Goal: Task Accomplishment & Management: Use online tool/utility

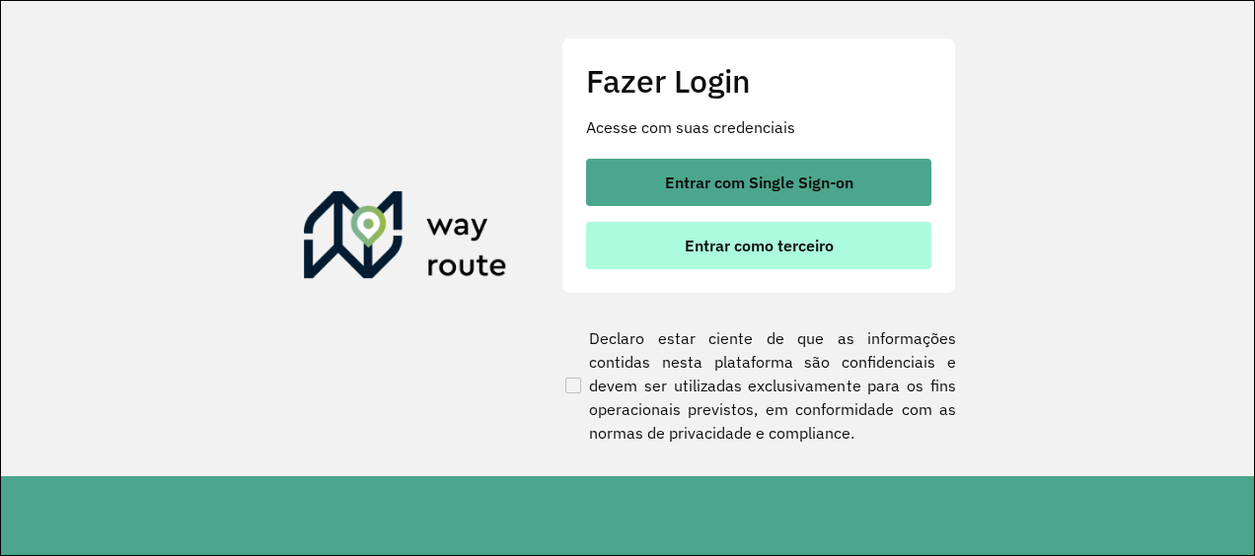
click at [828, 257] on button "Entrar como terceiro" at bounding box center [758, 245] width 345 height 47
click at [803, 247] on span "Entrar como terceiro" at bounding box center [759, 246] width 149 height 16
click at [865, 236] on button "Entrar como terceiro" at bounding box center [758, 245] width 345 height 47
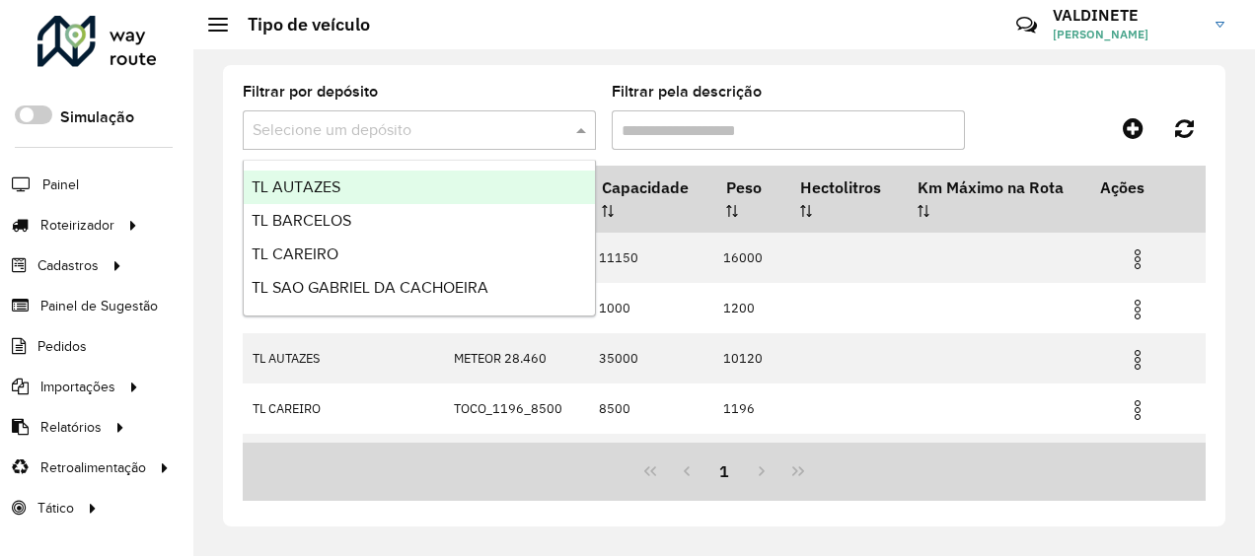
click at [439, 126] on input "text" at bounding box center [400, 131] width 294 height 24
click at [368, 185] on div "TL AUTAZES" at bounding box center [419, 188] width 351 height 34
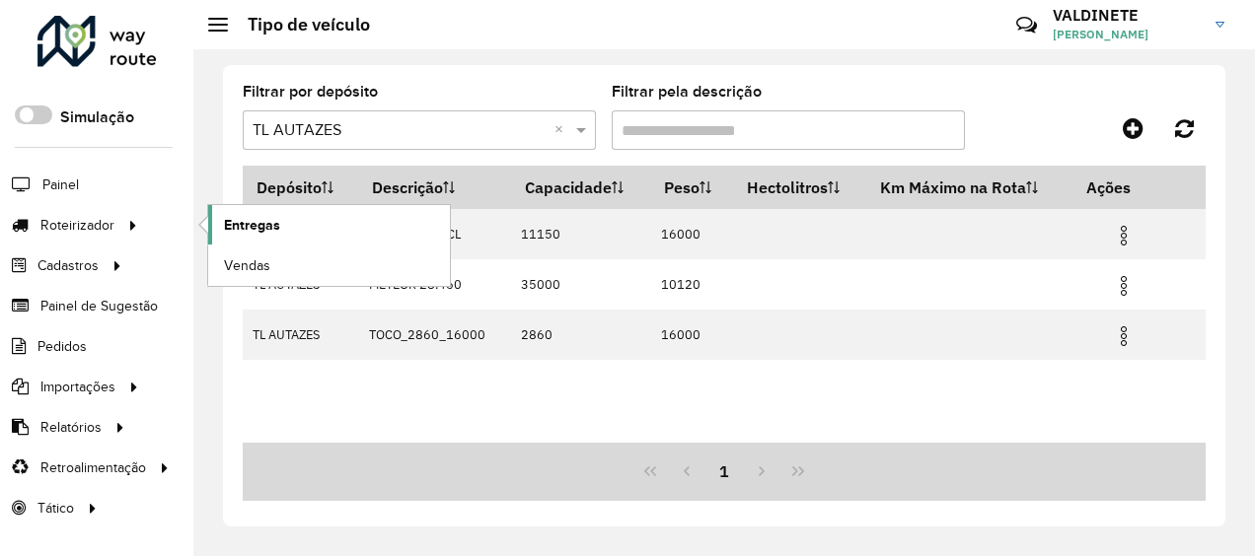
click at [286, 218] on link "Entregas" at bounding box center [329, 224] width 242 height 39
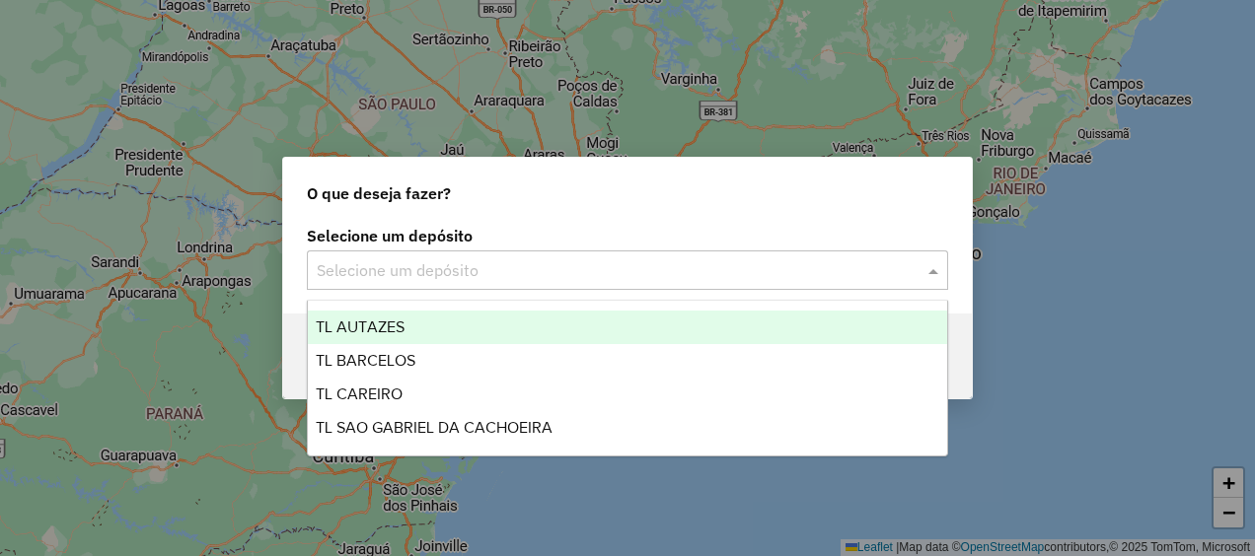
click at [689, 277] on input "text" at bounding box center [608, 271] width 582 height 24
click at [390, 324] on span "TL AUTAZES" at bounding box center [360, 327] width 89 height 17
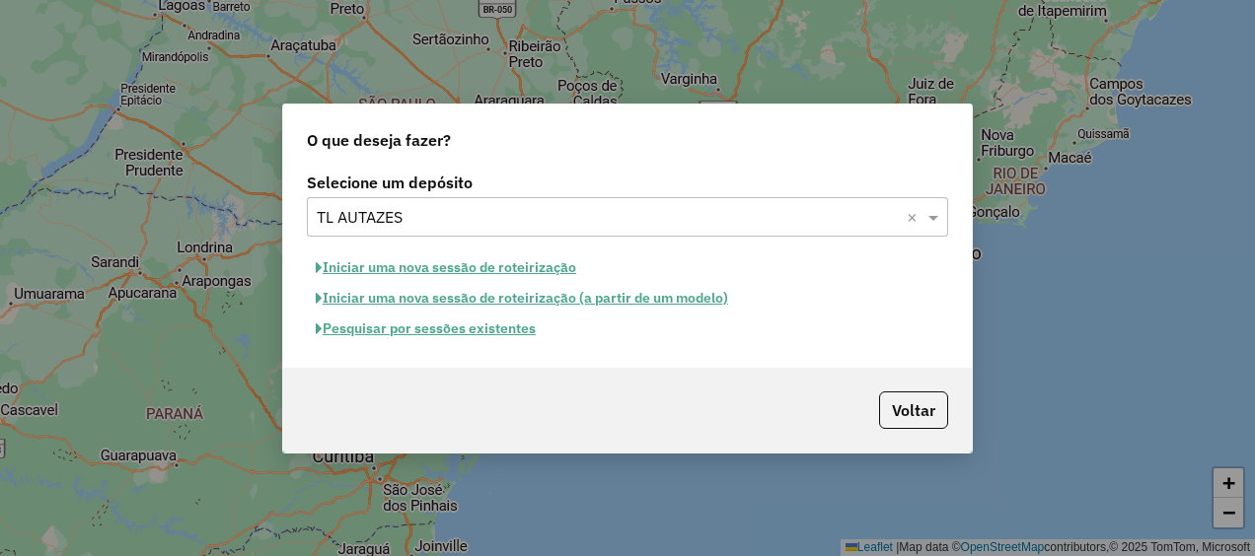
click at [413, 258] on button "Iniciar uma nova sessão de roteirização" at bounding box center [446, 268] width 278 height 31
select select "*"
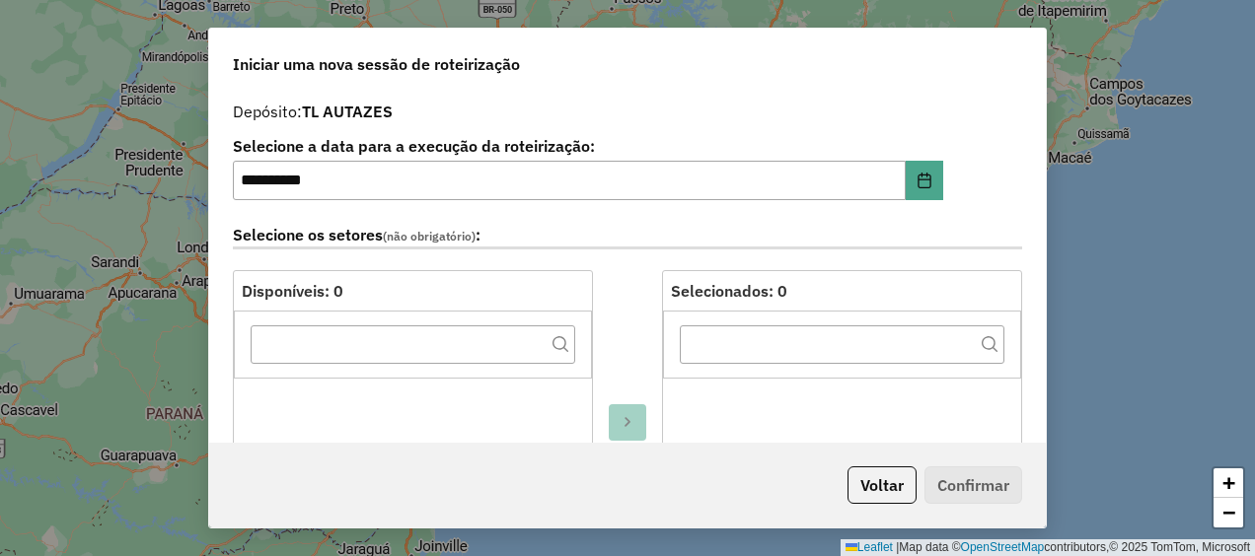
click at [550, 224] on label "Selecione os setores (não obrigatório) :" at bounding box center [627, 236] width 789 height 27
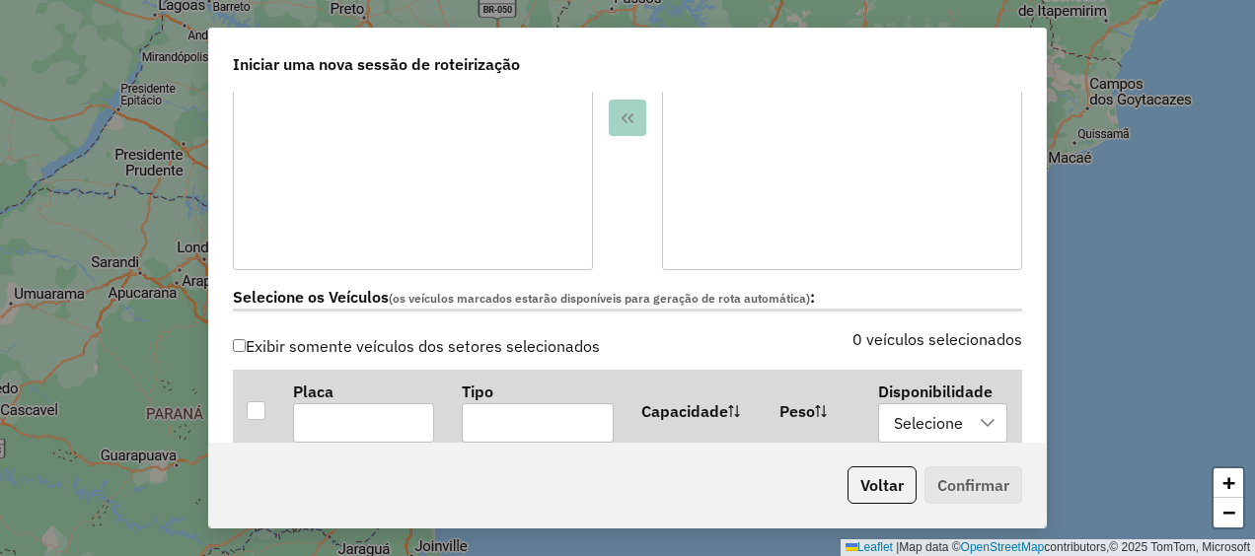
scroll to position [592, 0]
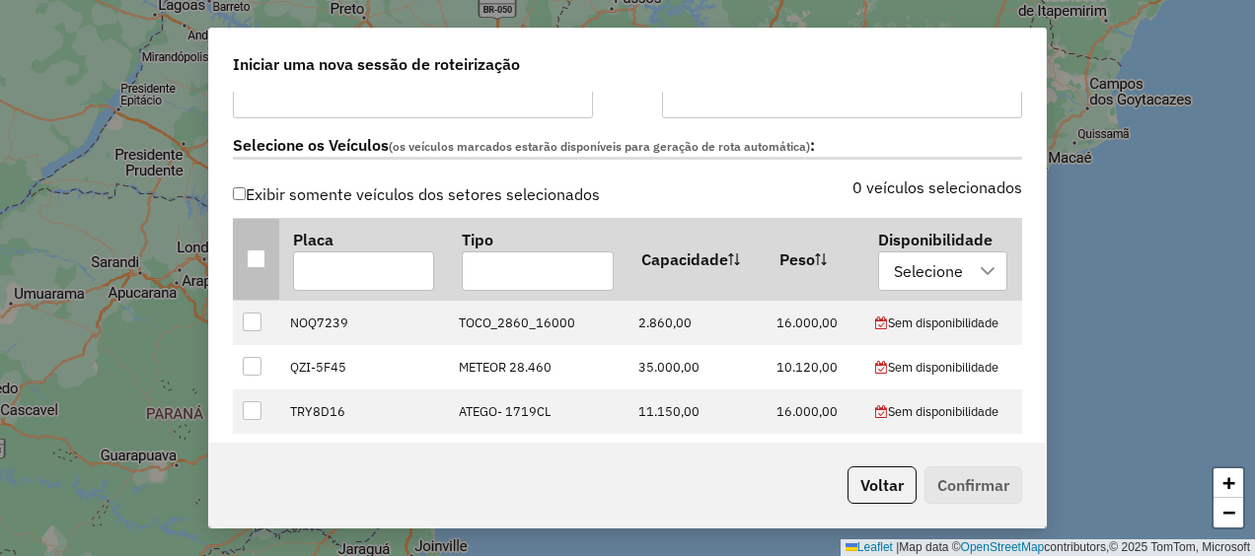
click at [249, 250] on div at bounding box center [256, 259] width 19 height 19
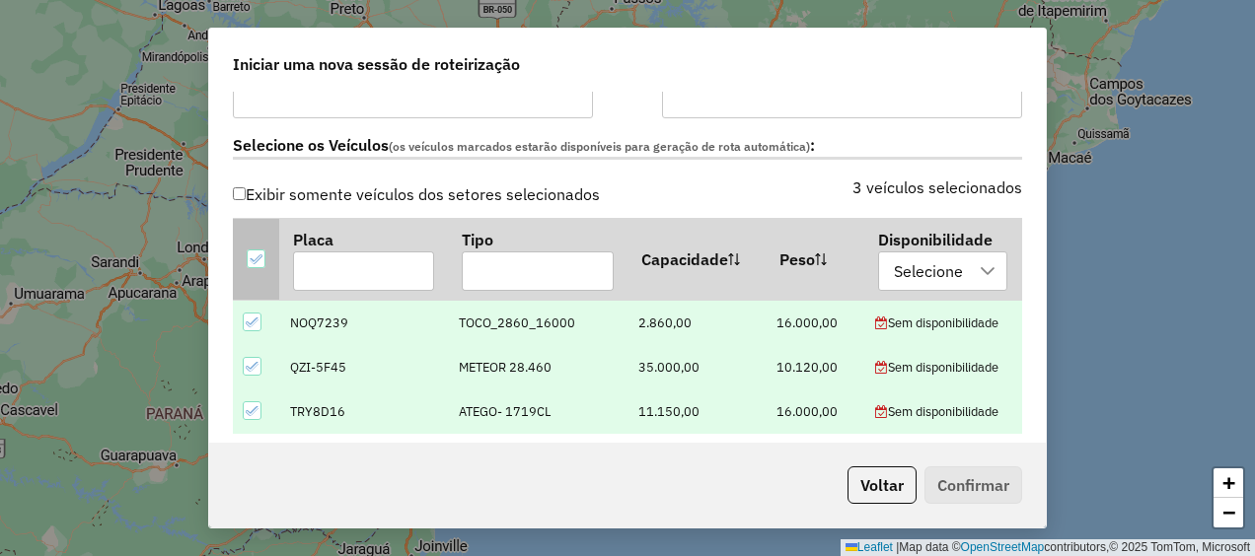
click at [245, 243] on th at bounding box center [256, 260] width 46 height 82
click at [251, 256] on icon at bounding box center [256, 260] width 14 height 14
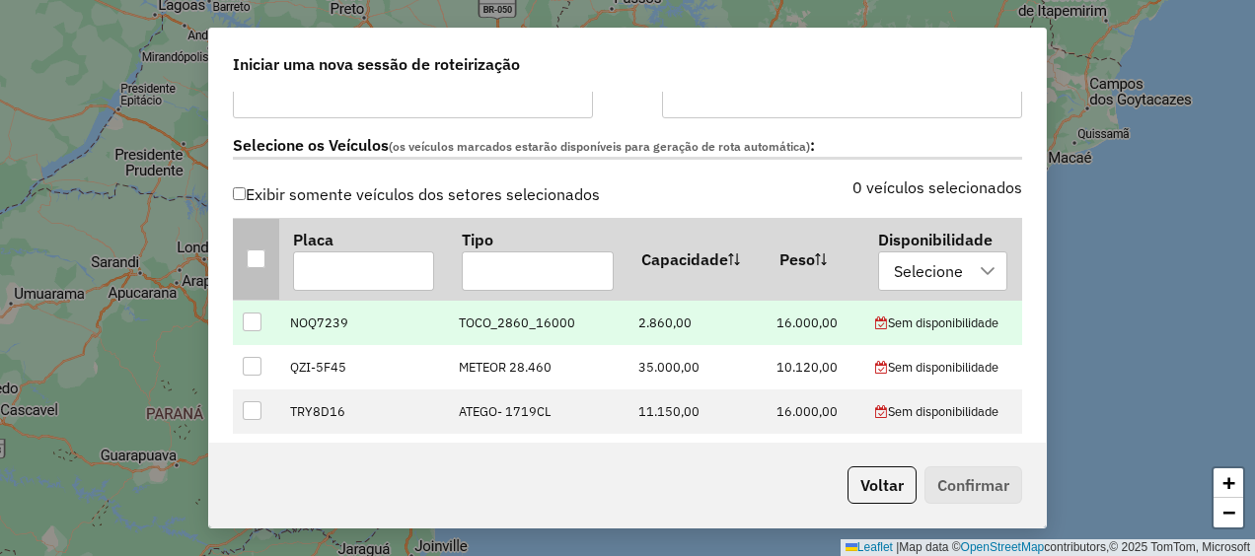
click at [267, 320] on td at bounding box center [256, 323] width 46 height 44
click at [234, 315] on td at bounding box center [256, 323] width 46 height 44
click at [251, 318] on div at bounding box center [252, 322] width 19 height 19
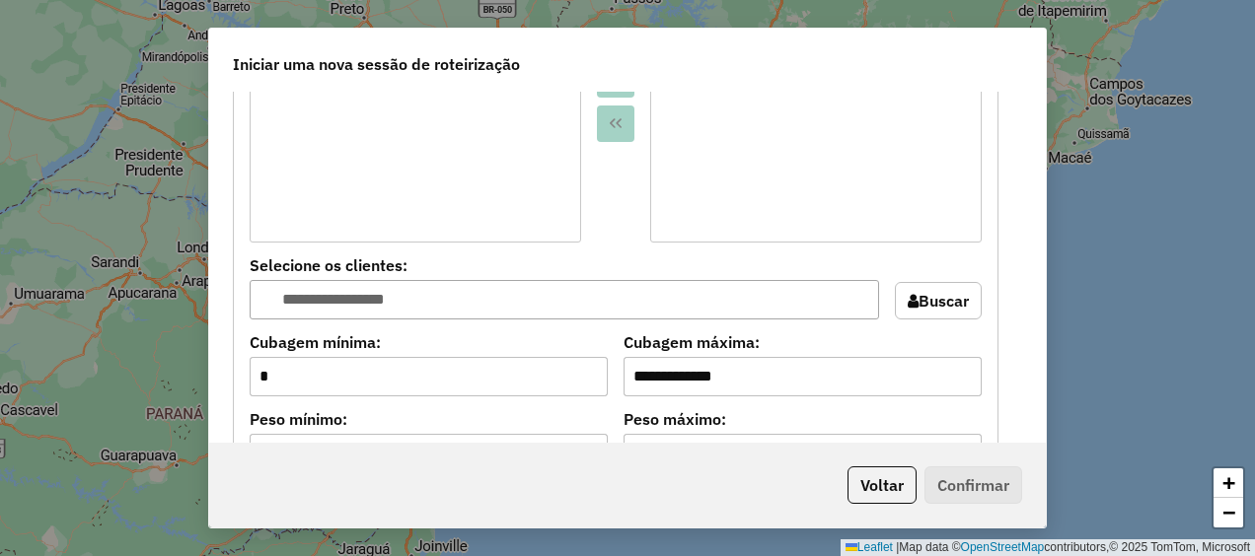
scroll to position [1282, 0]
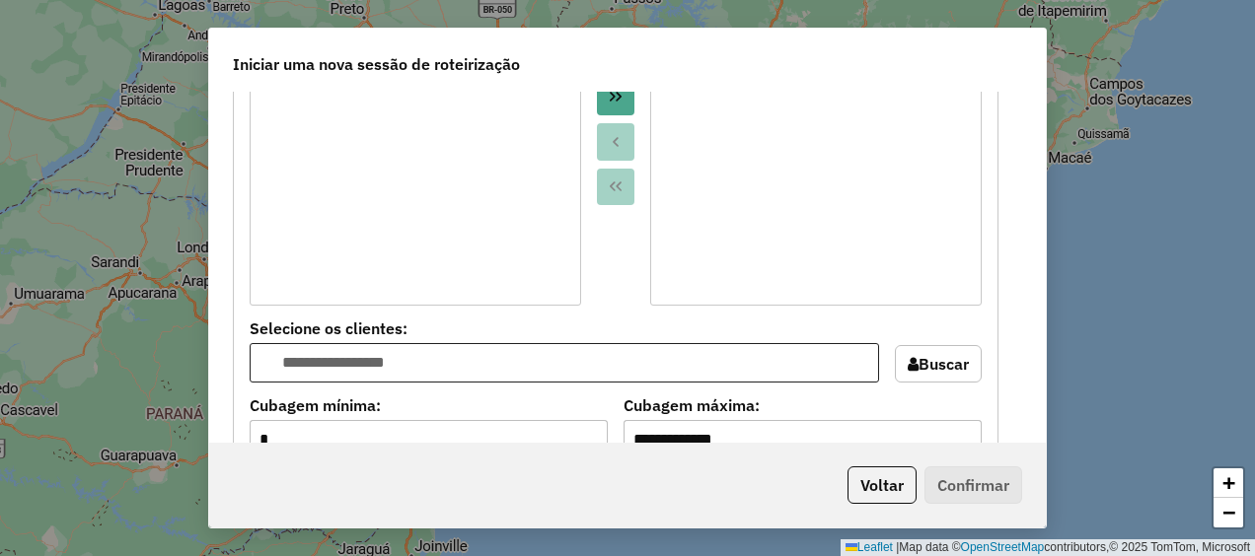
click at [396, 353] on input "text" at bounding box center [576, 363] width 589 height 24
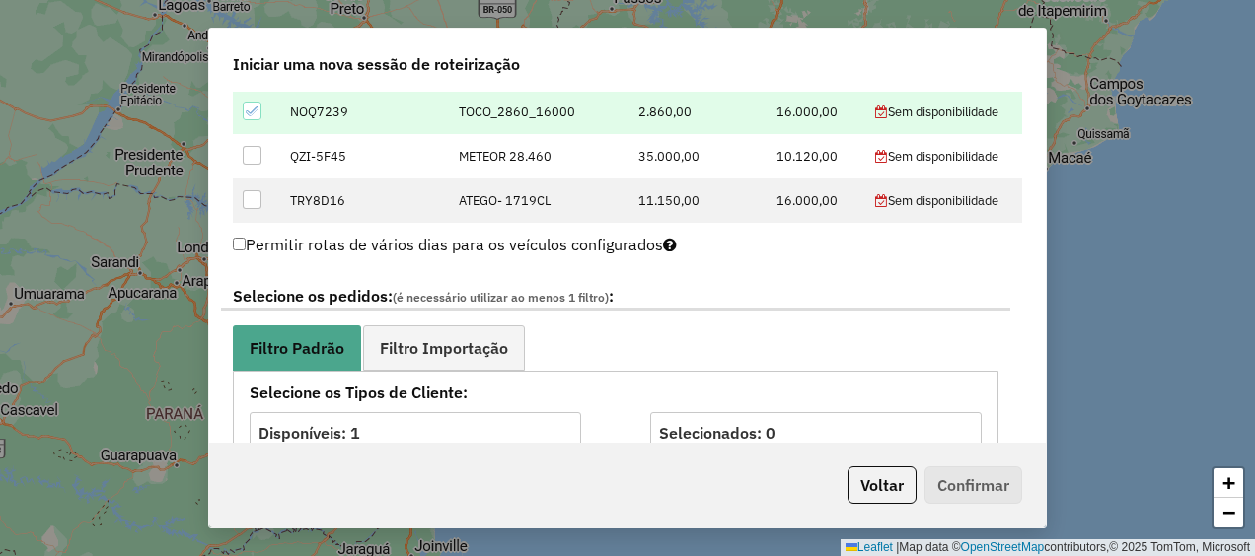
scroll to position [789, 0]
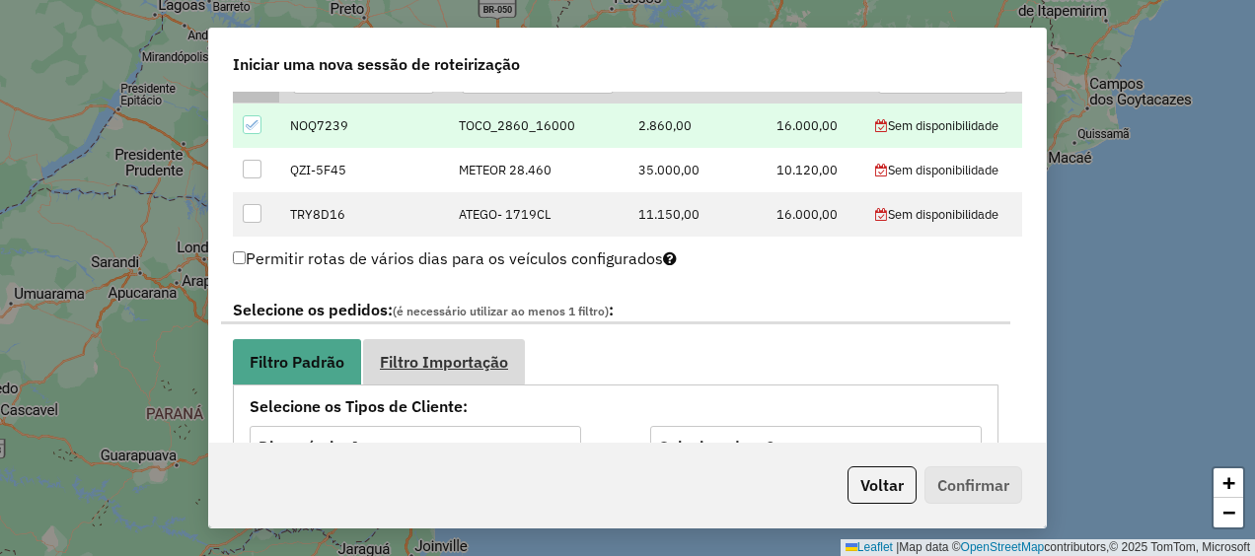
click at [416, 361] on span "Filtro Importação" at bounding box center [444, 362] width 128 height 16
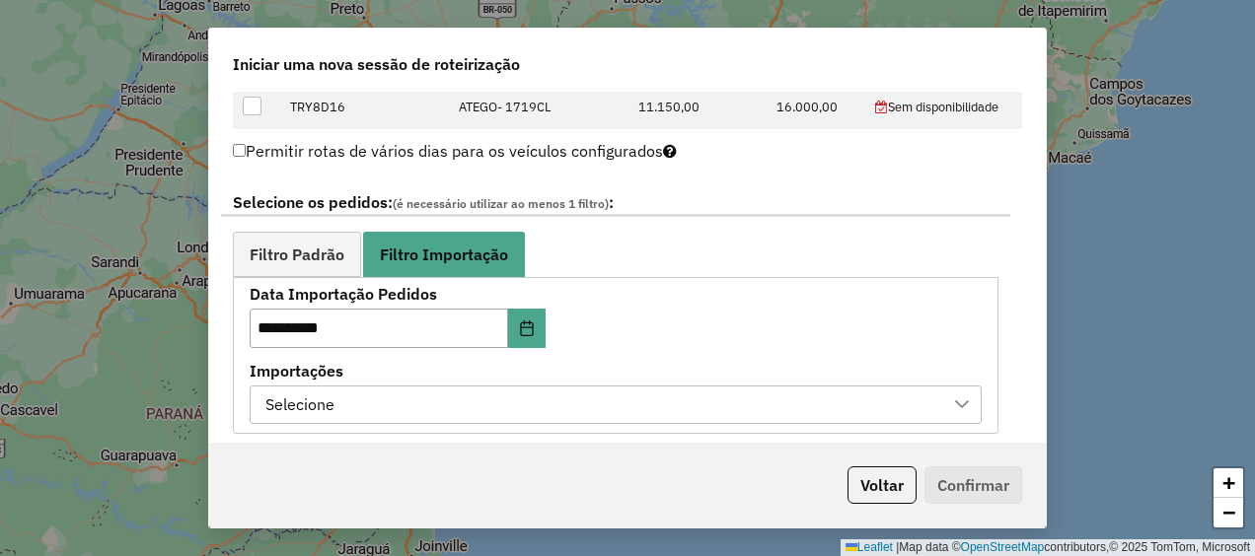
scroll to position [1094, 0]
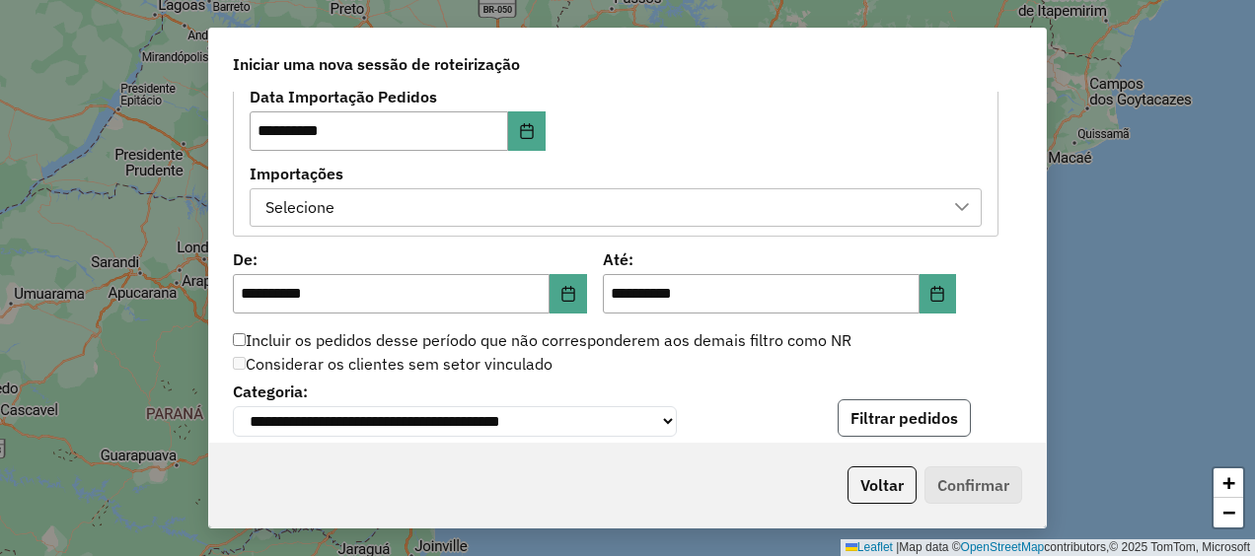
click at [884, 430] on button "Filtrar pedidos" at bounding box center [904, 418] width 133 height 37
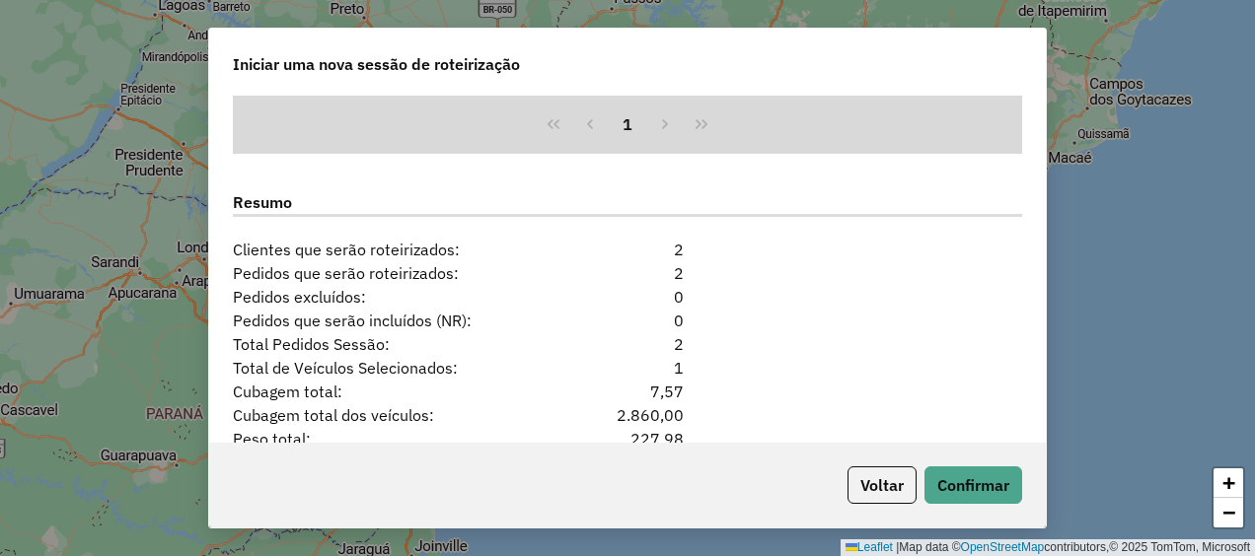
scroll to position [1783, 0]
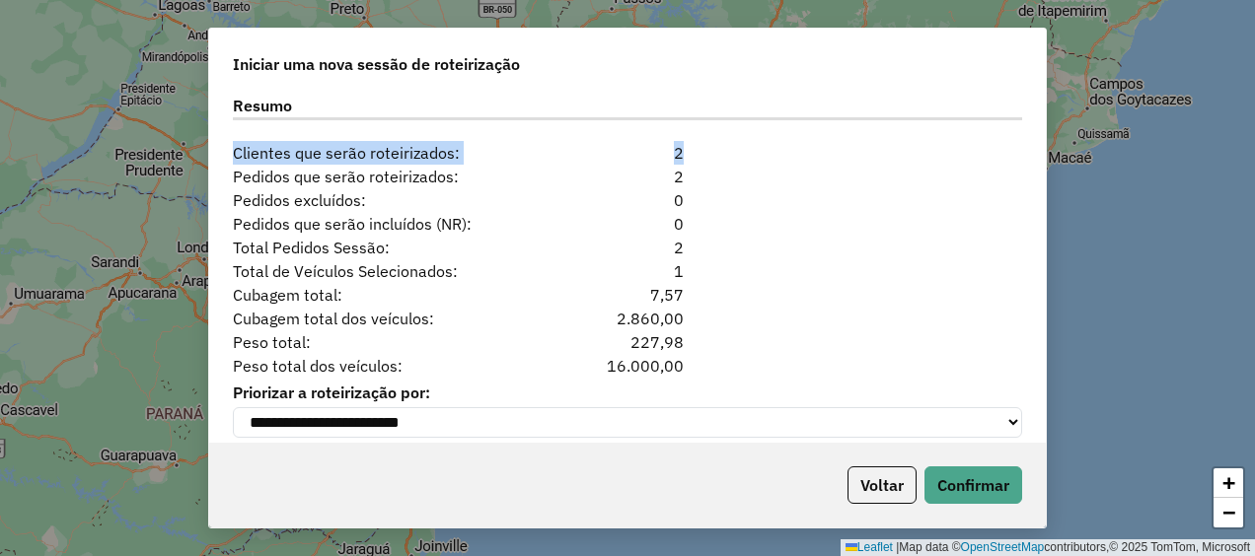
drag, startPoint x: 467, startPoint y: 120, endPoint x: 684, endPoint y: 124, distance: 217.1
click at [684, 124] on div "Resumo Clientes que serão roteirizados: 2" at bounding box center [627, 122] width 813 height 86
drag, startPoint x: 684, startPoint y: 124, endPoint x: 852, endPoint y: 389, distance: 313.6
click at [798, 307] on div "Cubagem total dos veículos: 2.860,00" at bounding box center [627, 319] width 813 height 24
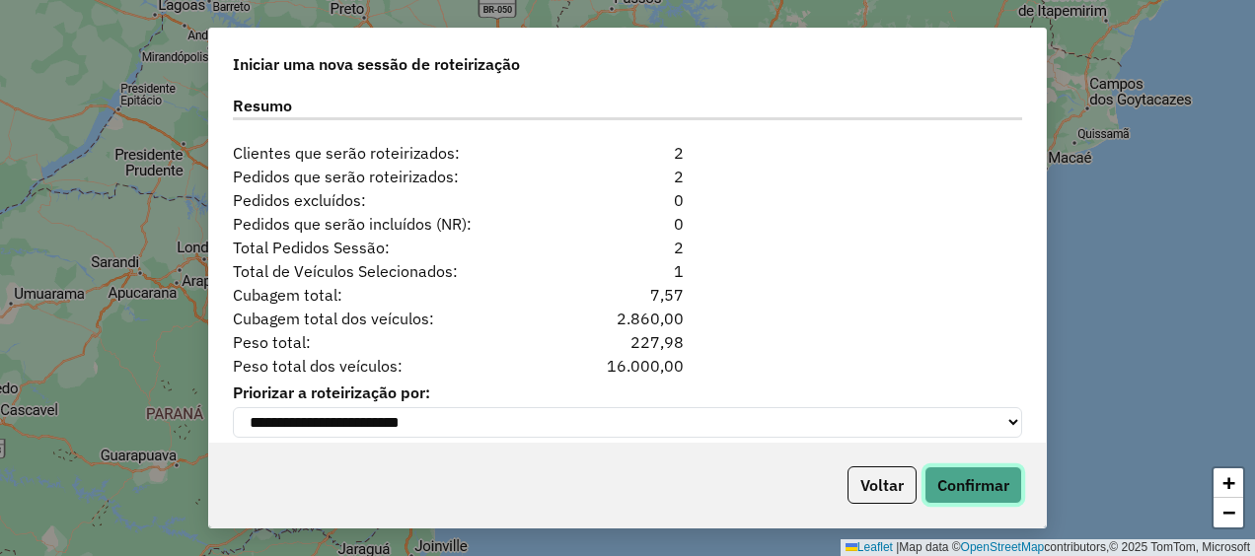
click at [976, 486] on button "Confirmar" at bounding box center [973, 485] width 98 height 37
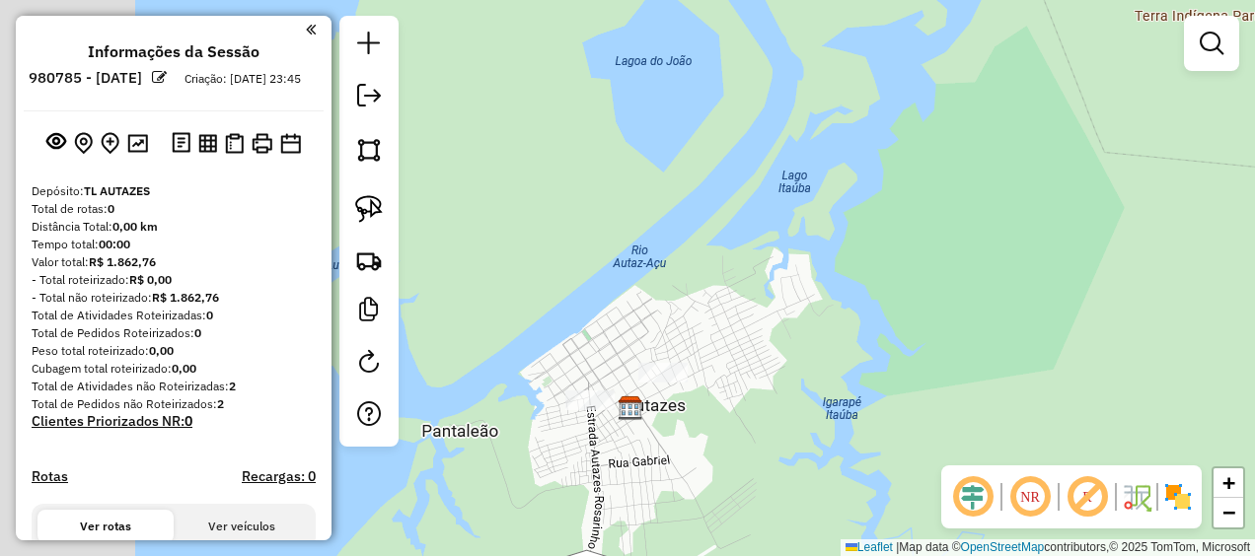
drag, startPoint x: 548, startPoint y: 404, endPoint x: 749, endPoint y: 272, distance: 239.9
click at [759, 260] on div "Janela de atendimento Grade de atendimento Capacidade Transportadoras Veículos …" at bounding box center [627, 278] width 1255 height 556
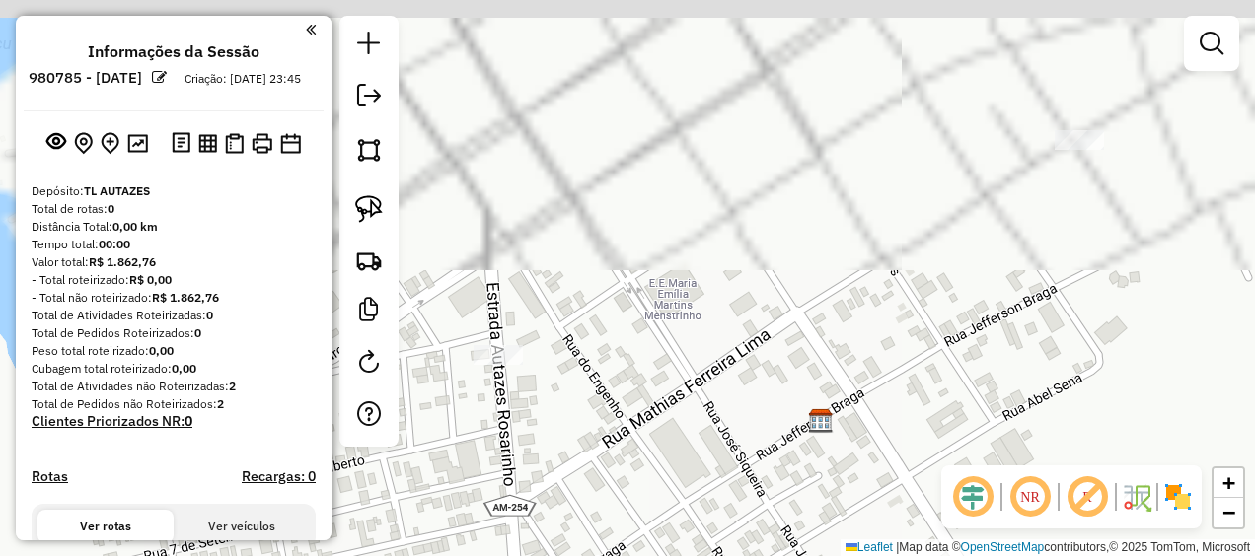
drag, startPoint x: 742, startPoint y: 220, endPoint x: 842, endPoint y: 521, distance: 317.3
click at [842, 521] on div "Janela de atendimento Grade de atendimento Capacidade Transportadoras Veículos …" at bounding box center [627, 278] width 1255 height 556
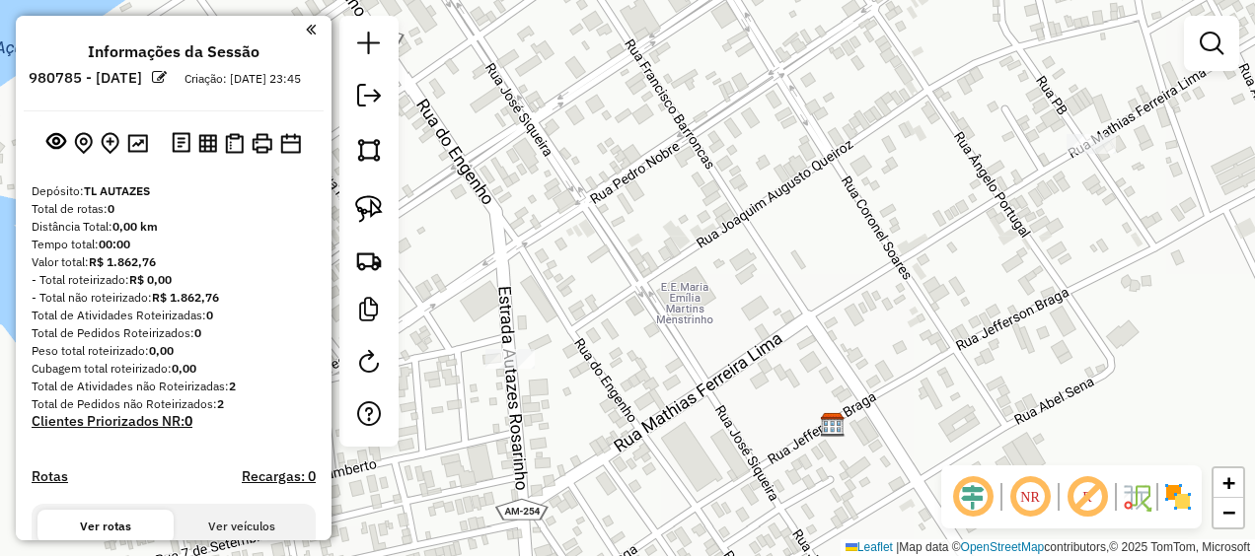
drag, startPoint x: 847, startPoint y: 324, endPoint x: 864, endPoint y: 329, distance: 17.8
click at [864, 329] on div "Janela de atendimento Grade de atendimento Capacidade Transportadoras Veículos …" at bounding box center [627, 278] width 1255 height 556
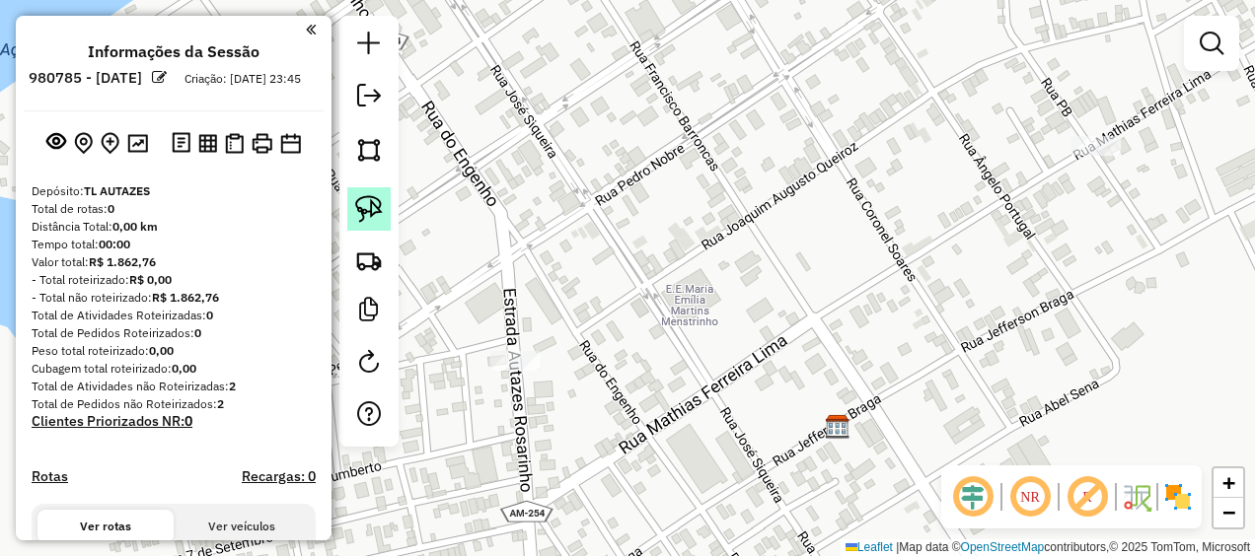
click at [370, 210] on img at bounding box center [369, 209] width 28 height 28
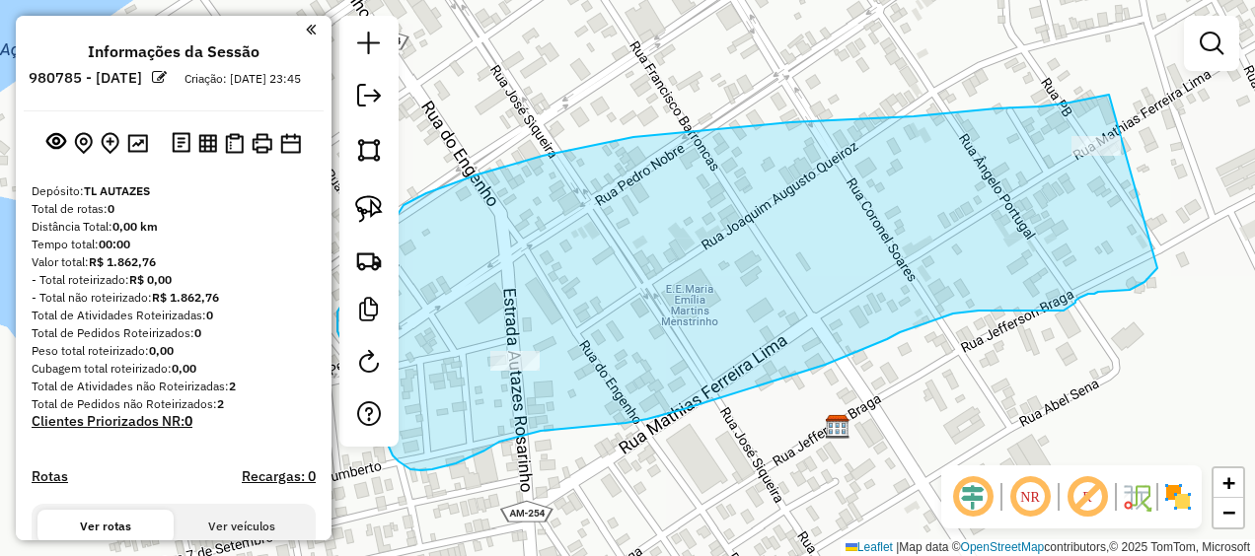
drag, startPoint x: 1109, startPoint y: 95, endPoint x: 1157, endPoint y: 268, distance: 180.2
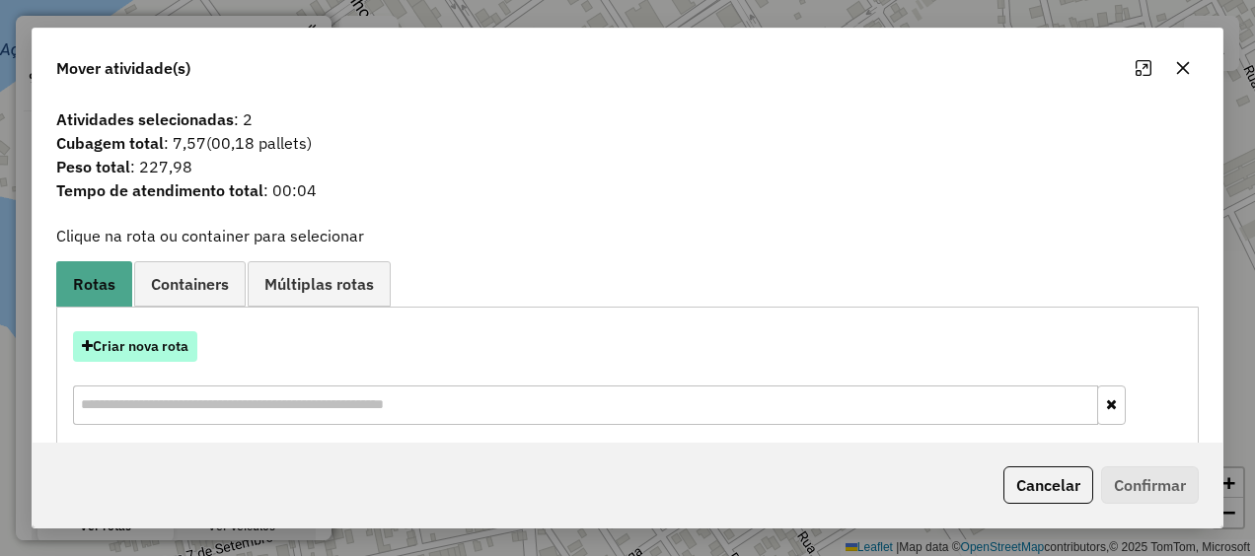
click at [178, 343] on button "Criar nova rota" at bounding box center [135, 346] width 124 height 31
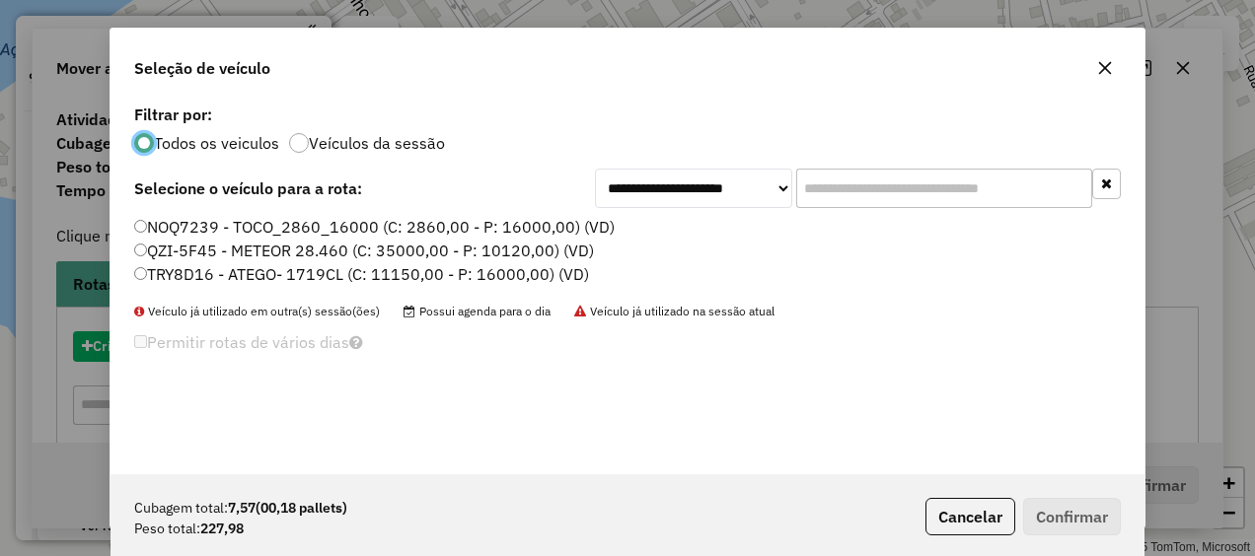
scroll to position [11, 6]
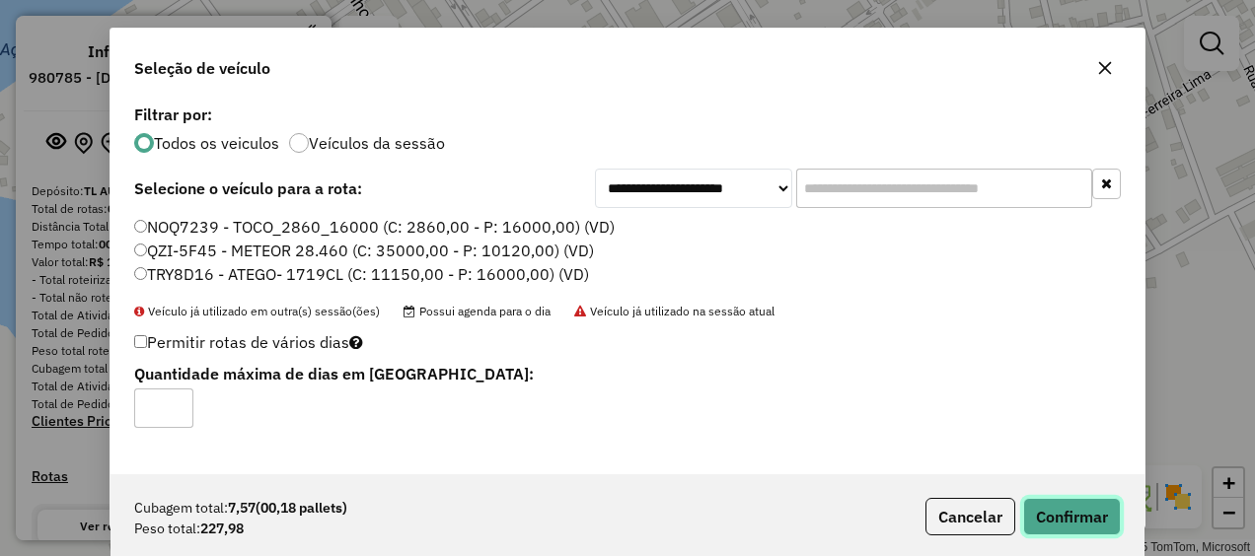
click at [1061, 514] on button "Confirmar" at bounding box center [1072, 516] width 98 height 37
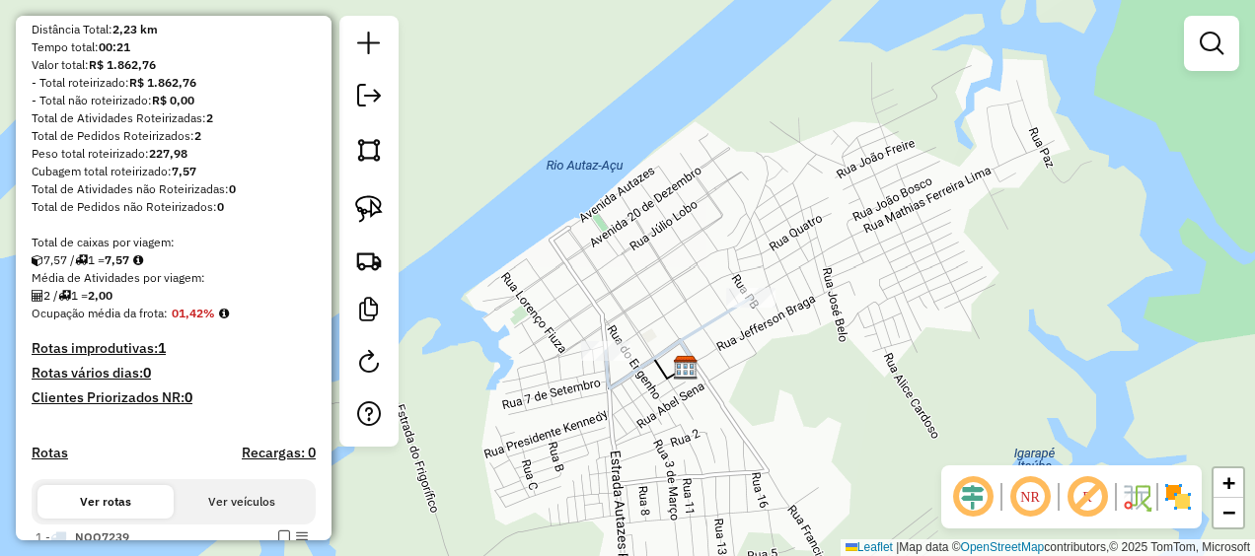
scroll to position [369, 0]
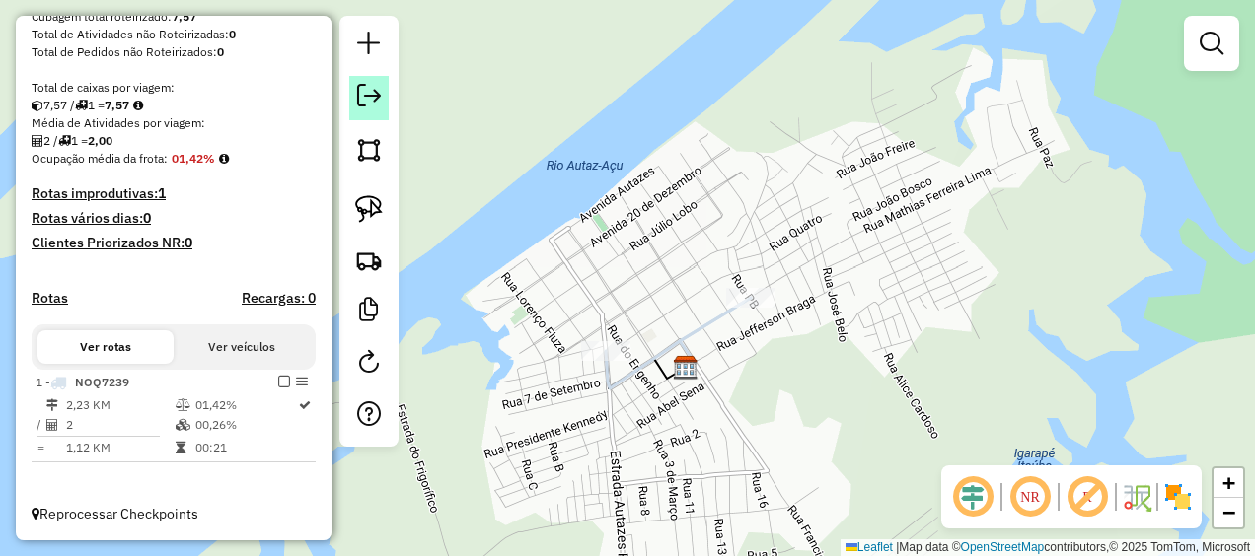
click at [373, 112] on link at bounding box center [368, 98] width 39 height 44
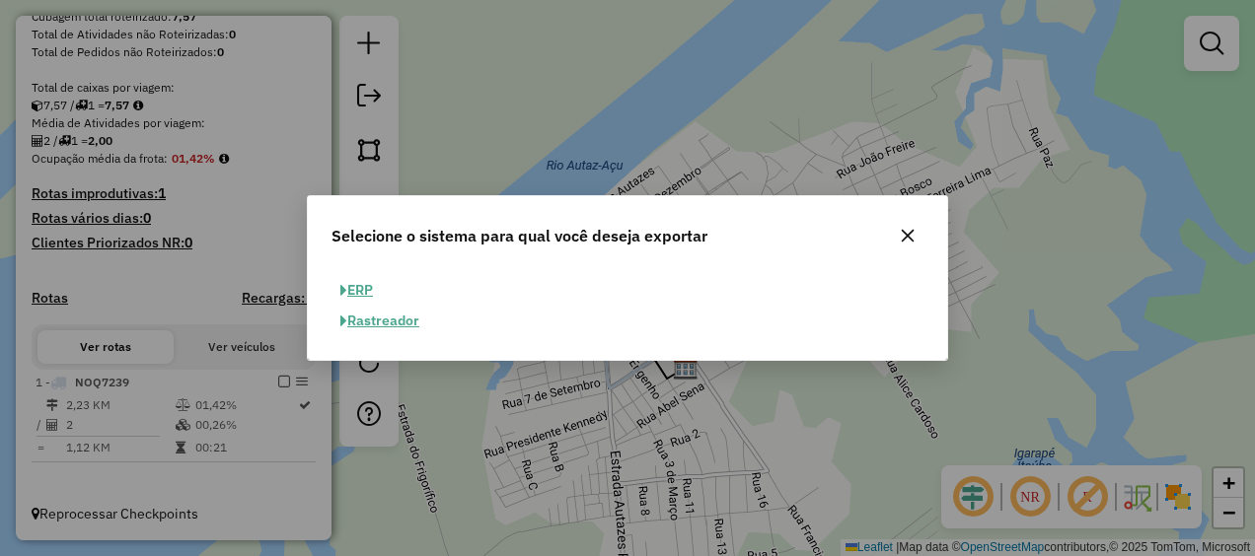
click at [350, 286] on button "ERP" at bounding box center [356, 290] width 50 height 31
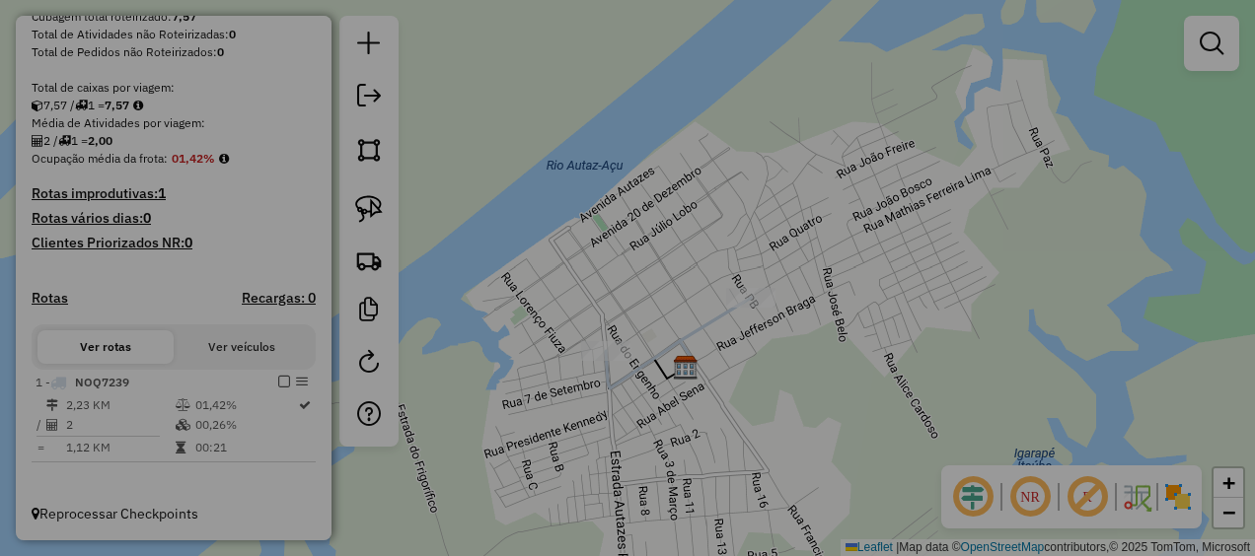
select select "**"
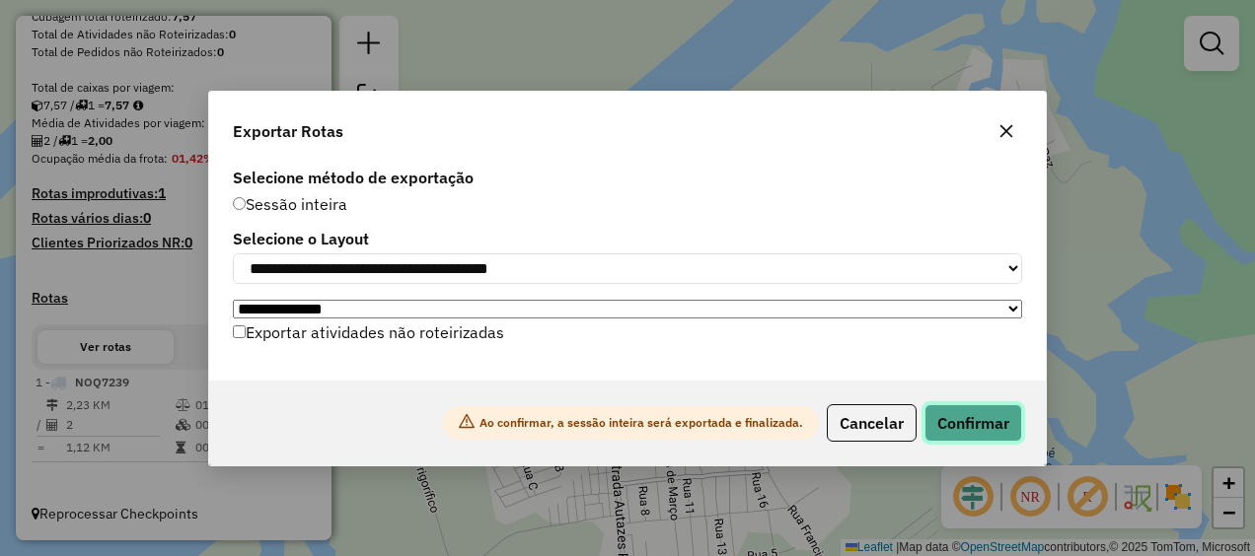
click at [976, 426] on button "Confirmar" at bounding box center [973, 422] width 98 height 37
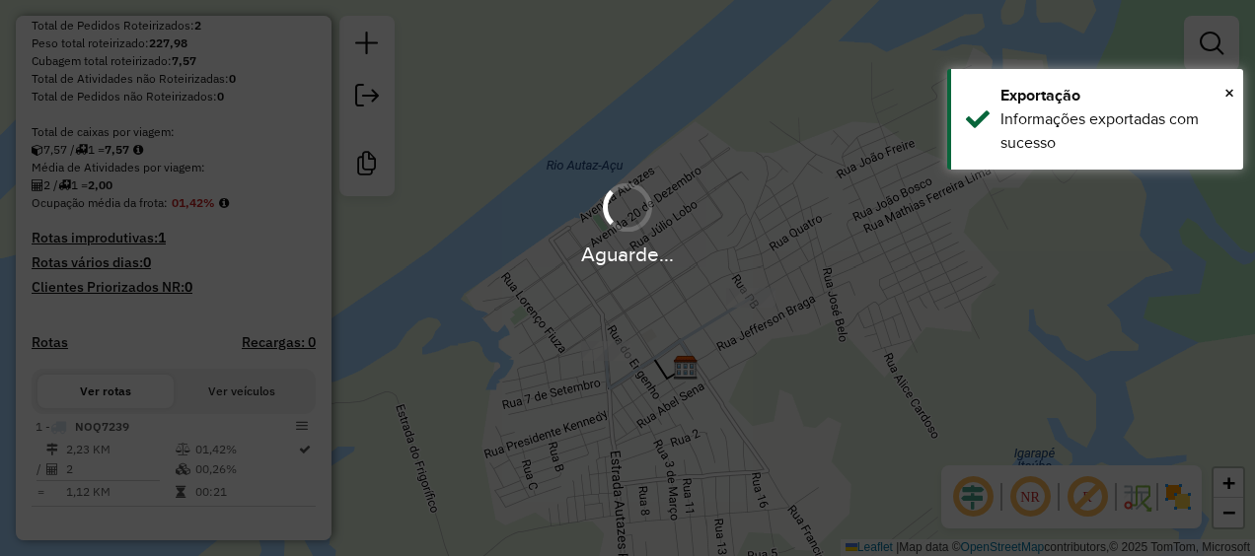
scroll to position [377, 0]
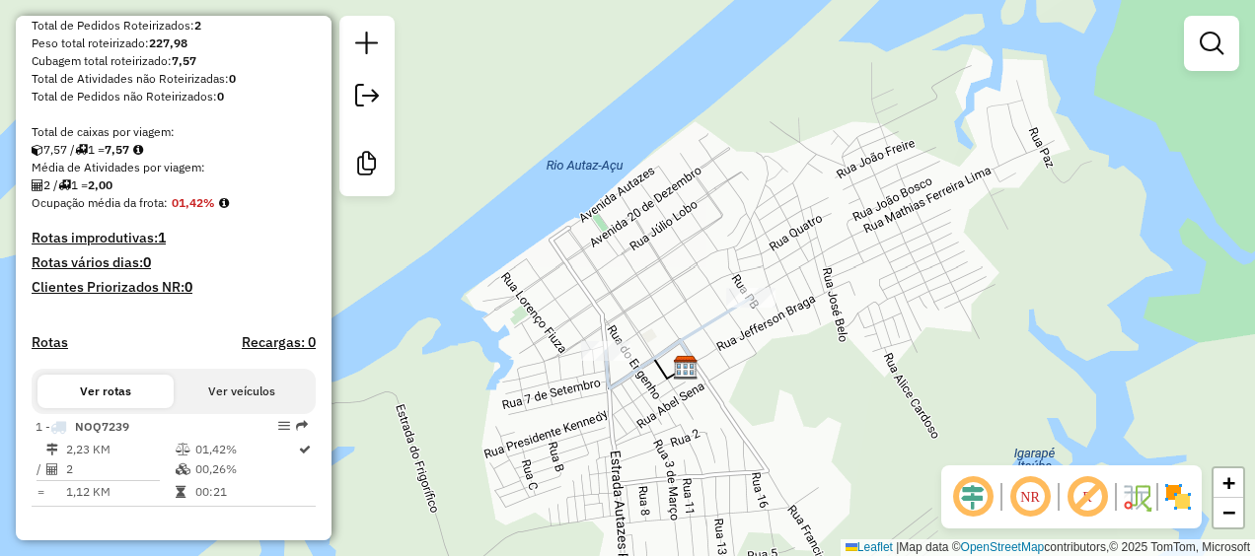
click at [1151, 399] on div "Janela de atendimento Grade de atendimento Capacidade Transportadoras Veículos …" at bounding box center [627, 278] width 1255 height 556
